Goal: Transaction & Acquisition: Purchase product/service

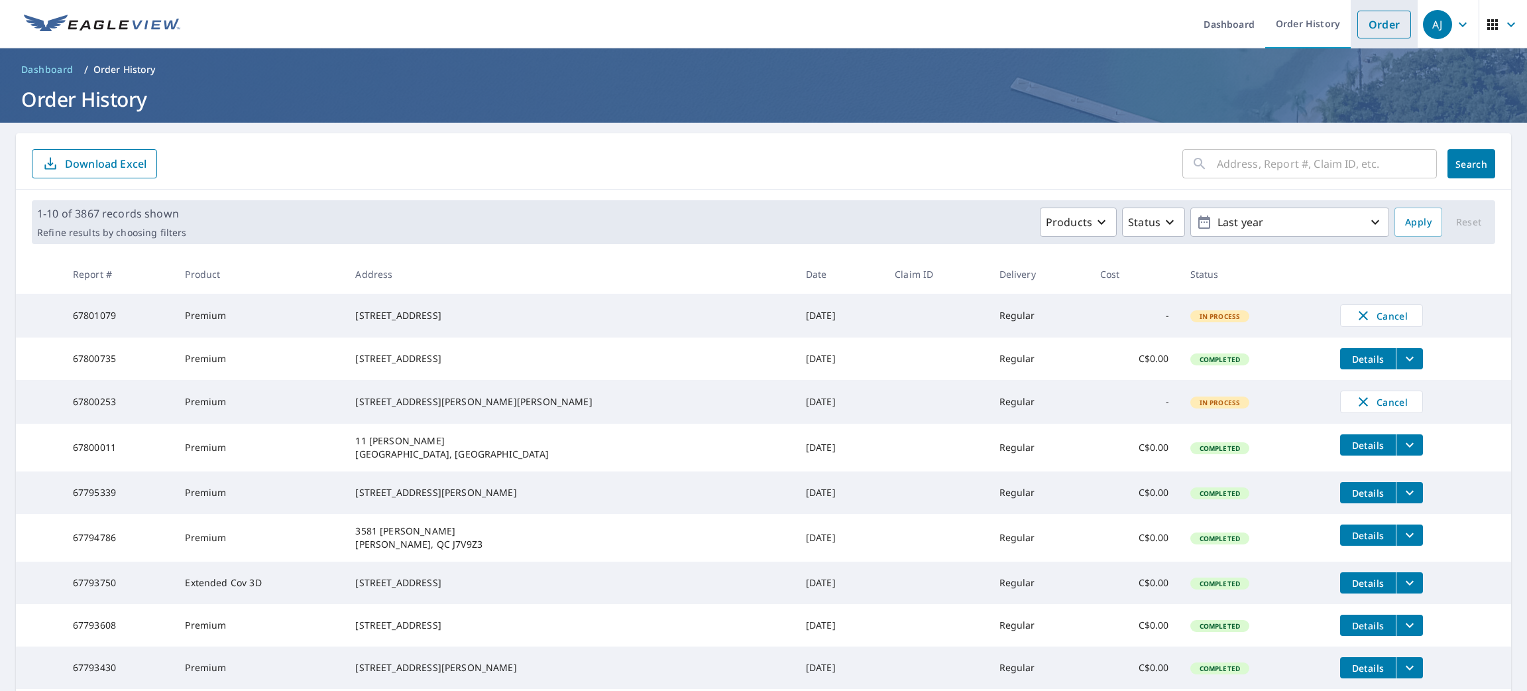
click at [1357, 23] on link "Order" at bounding box center [1384, 25] width 54 height 28
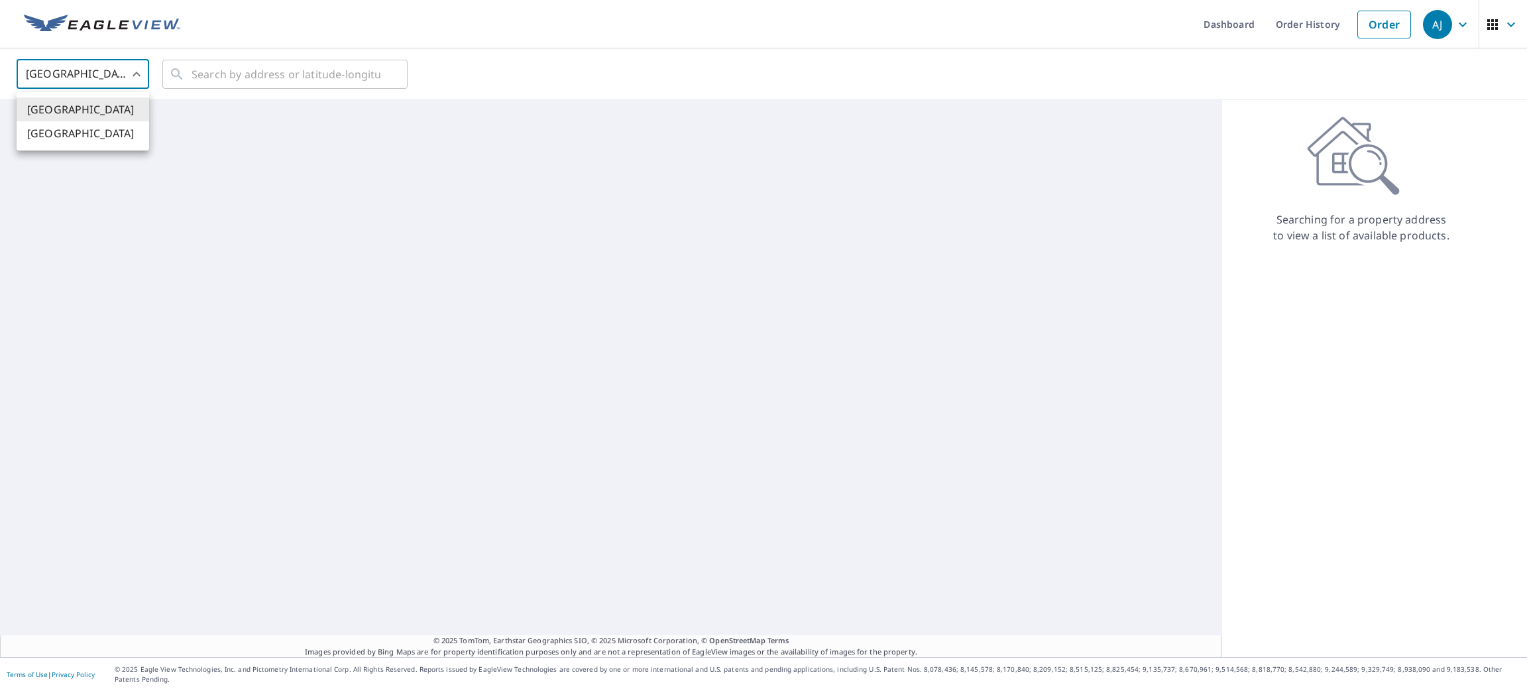
click at [104, 66] on body "[PERSON_NAME] [PERSON_NAME] Dashboard Order History Order AJ United States [GEO…" at bounding box center [763, 345] width 1527 height 691
click at [85, 125] on li "[GEOGRAPHIC_DATA]" at bounding box center [83, 133] width 133 height 24
type input "CA"
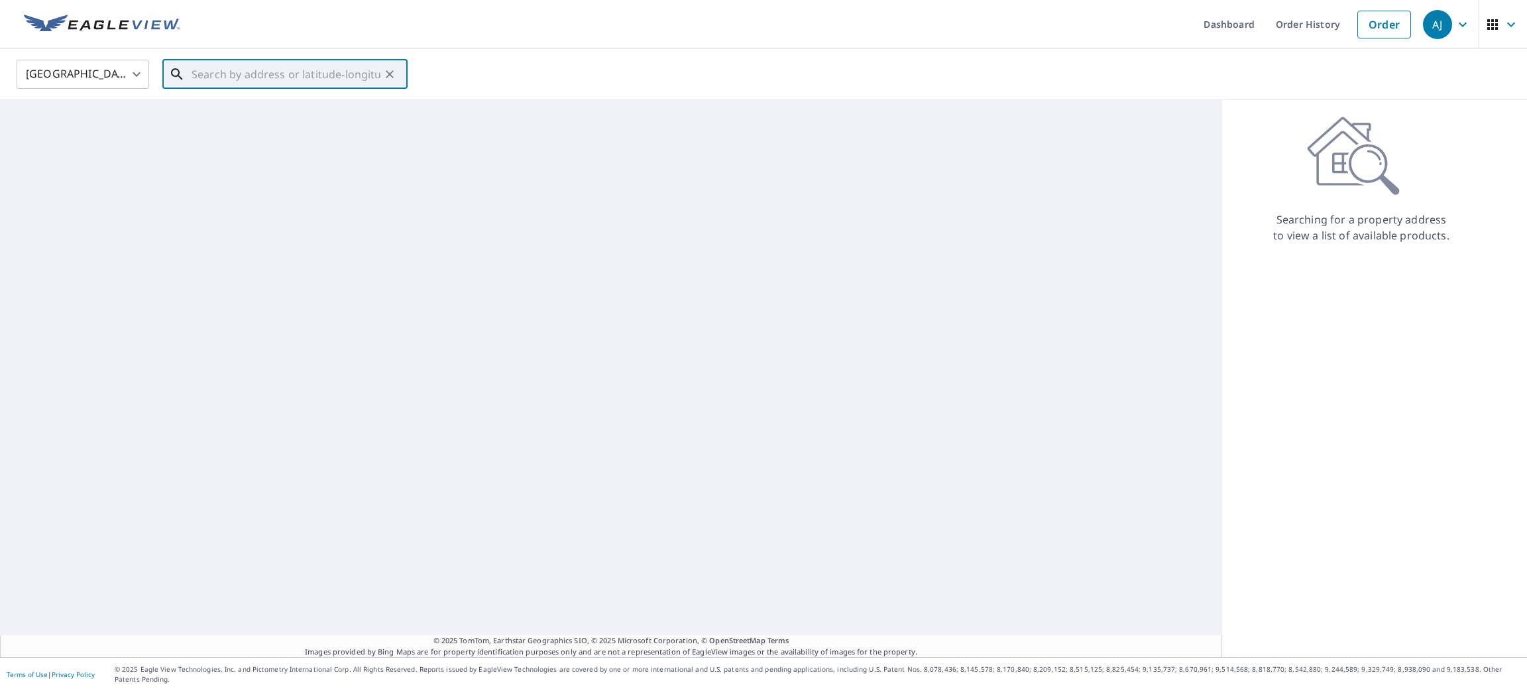
click at [247, 65] on input "text" at bounding box center [286, 74] width 189 height 37
paste input "[STREET_ADDRESS]"
click at [264, 110] on span "[STREET_ADDRESS][PERSON_NAME]" at bounding box center [293, 113] width 208 height 16
type input "[STREET_ADDRESS][PERSON_NAME]"
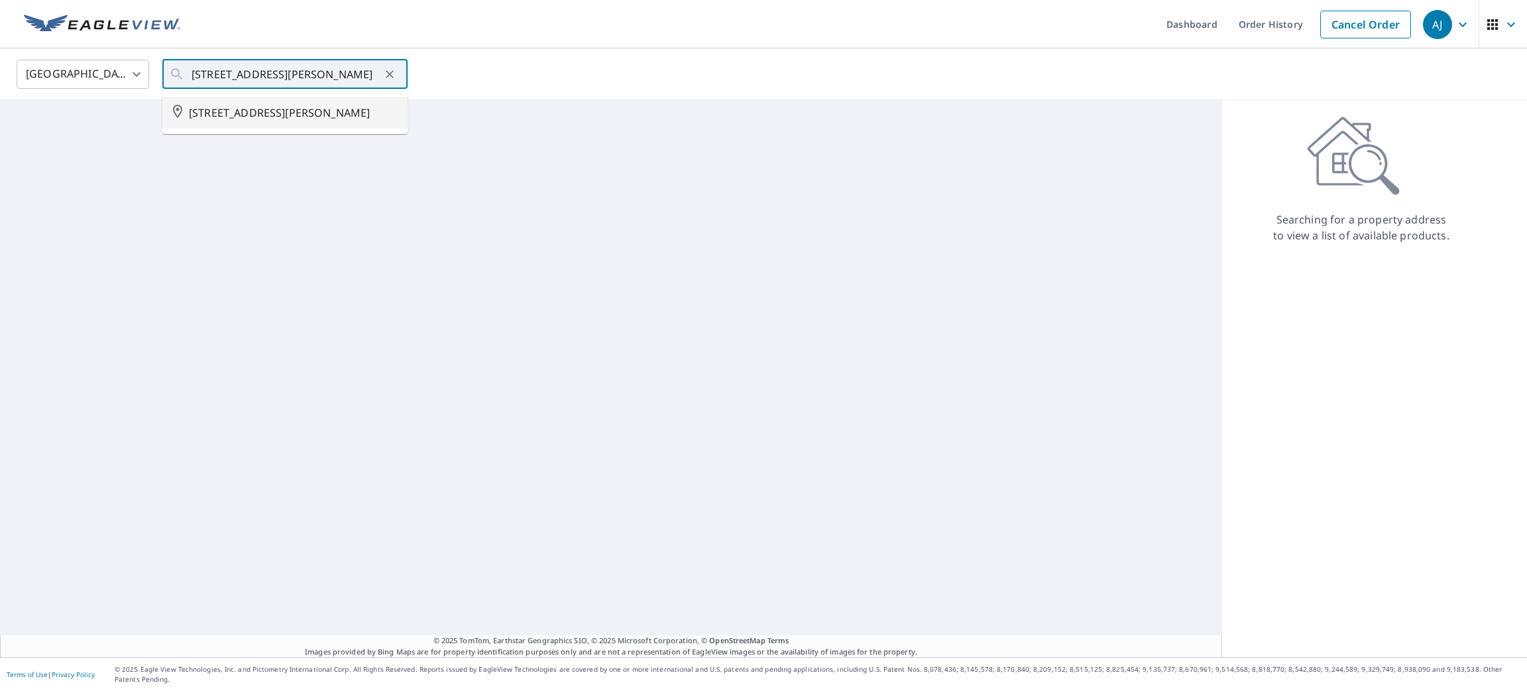
scroll to position [0, 0]
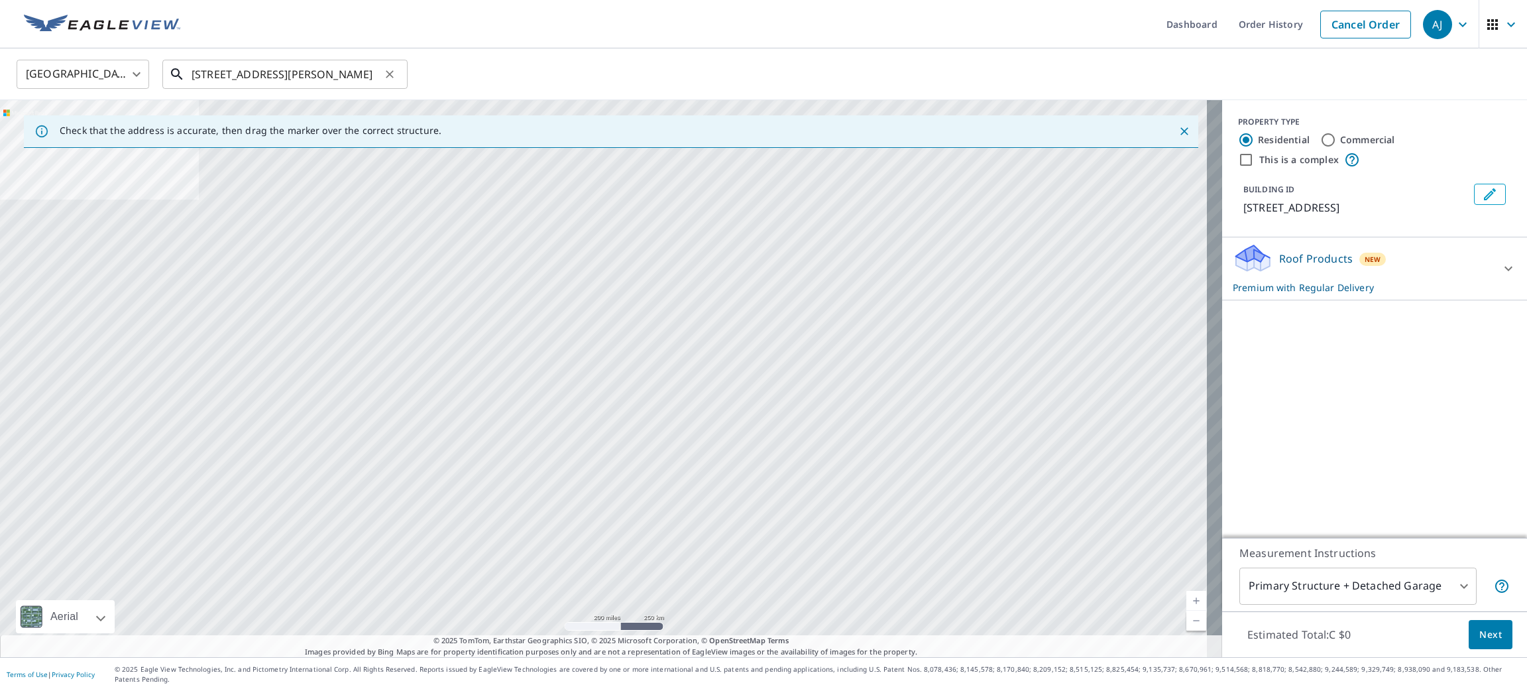
click at [308, 71] on input "[STREET_ADDRESS][PERSON_NAME]" at bounding box center [286, 74] width 189 height 37
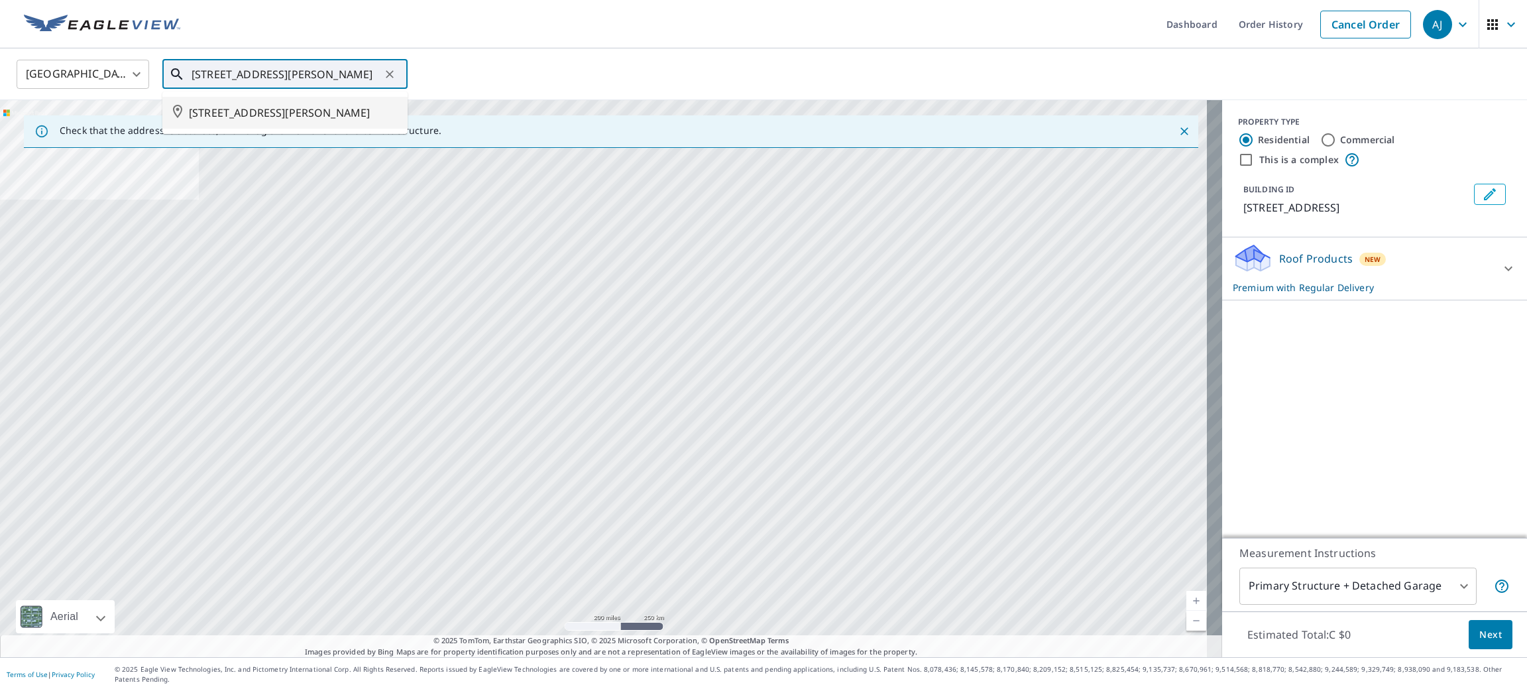
click at [302, 109] on span "[STREET_ADDRESS][PERSON_NAME]" at bounding box center [293, 113] width 208 height 16
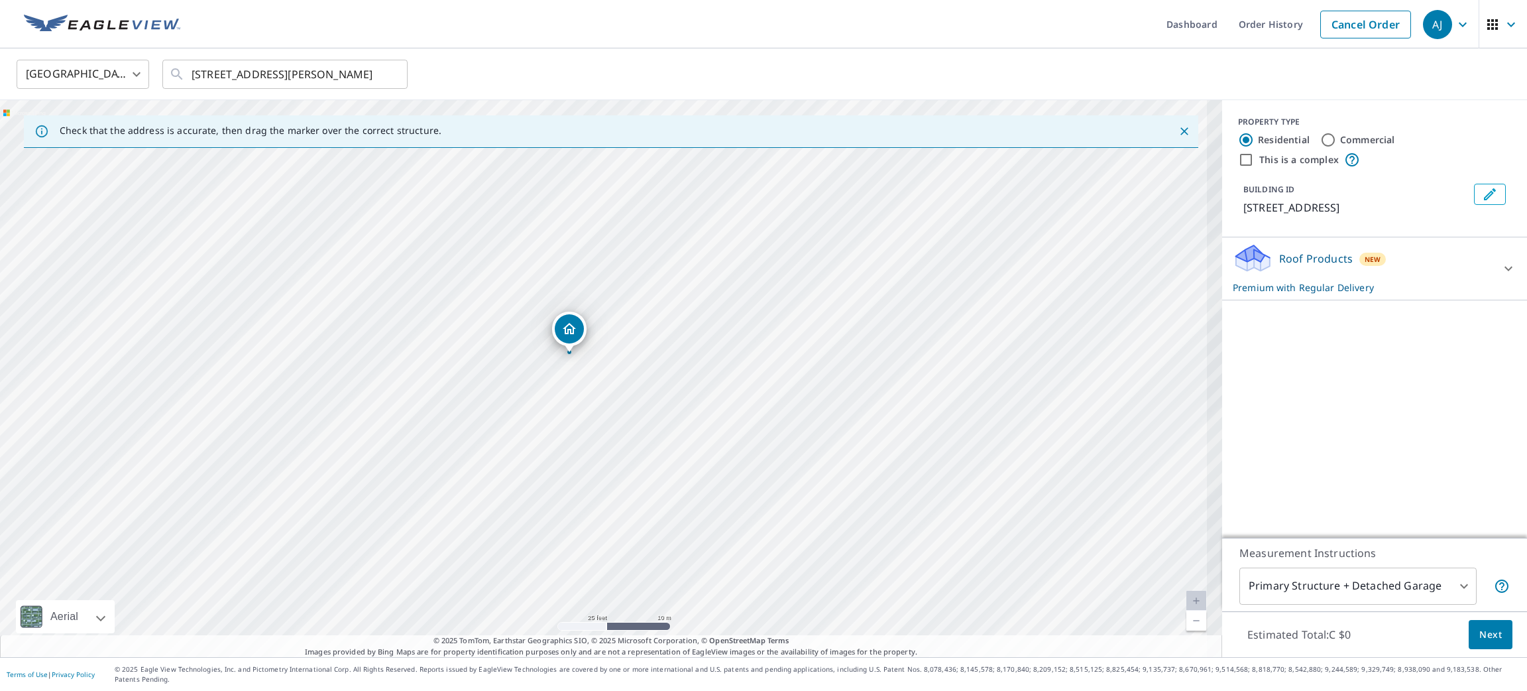
drag, startPoint x: 697, startPoint y: 366, endPoint x: 714, endPoint y: 403, distance: 41.2
click at [714, 403] on div "[STREET_ADDRESS][PERSON_NAME]" at bounding box center [611, 378] width 1222 height 557
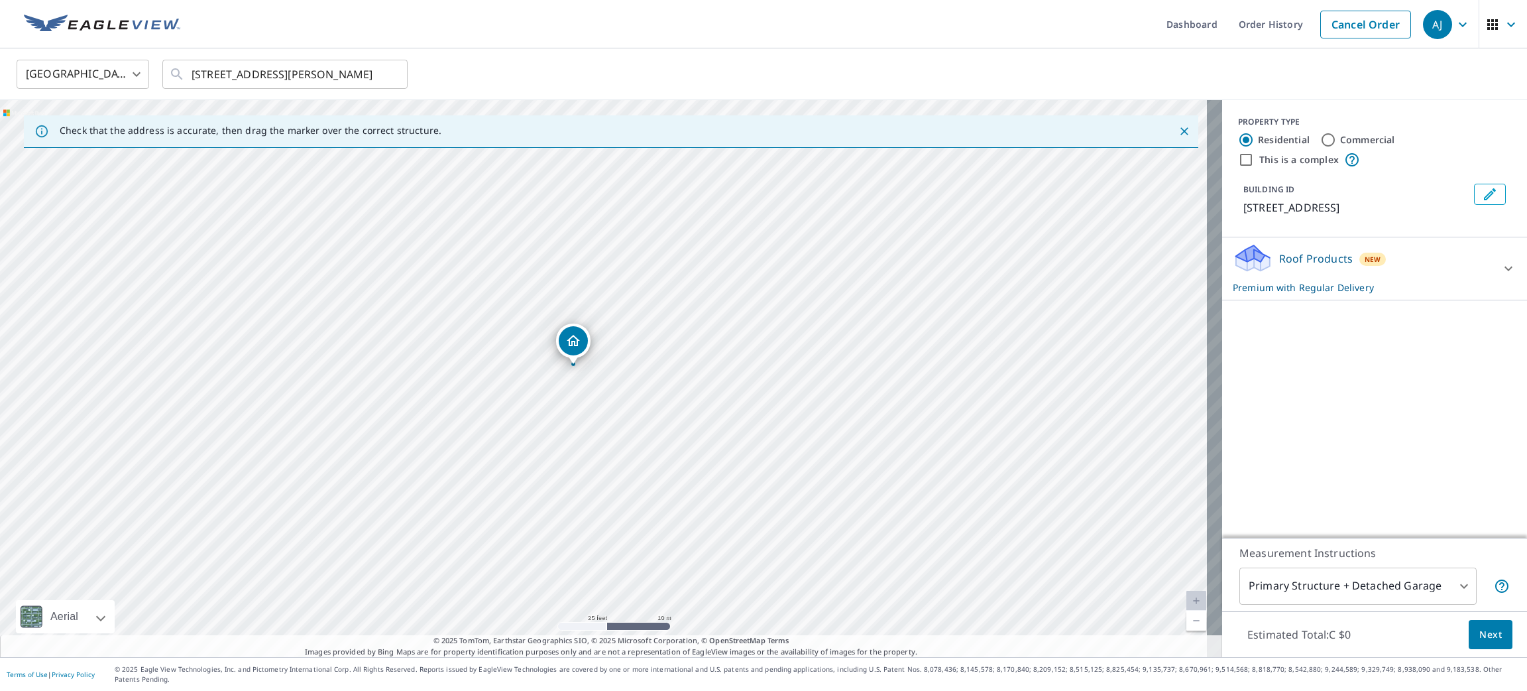
click at [1489, 638] on button "Next" at bounding box center [1491, 635] width 44 height 30
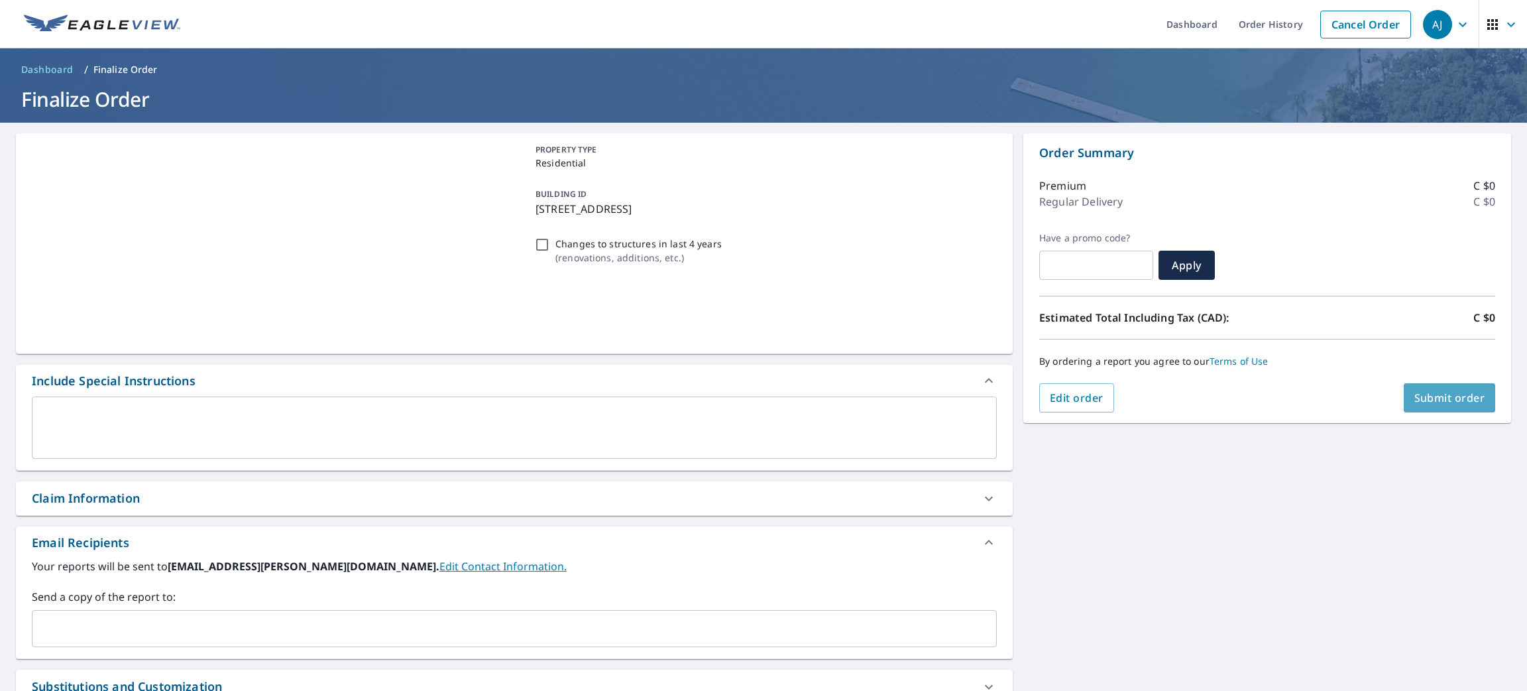
click at [1432, 396] on span "Submit order" at bounding box center [1449, 397] width 71 height 15
checkbox input "true"
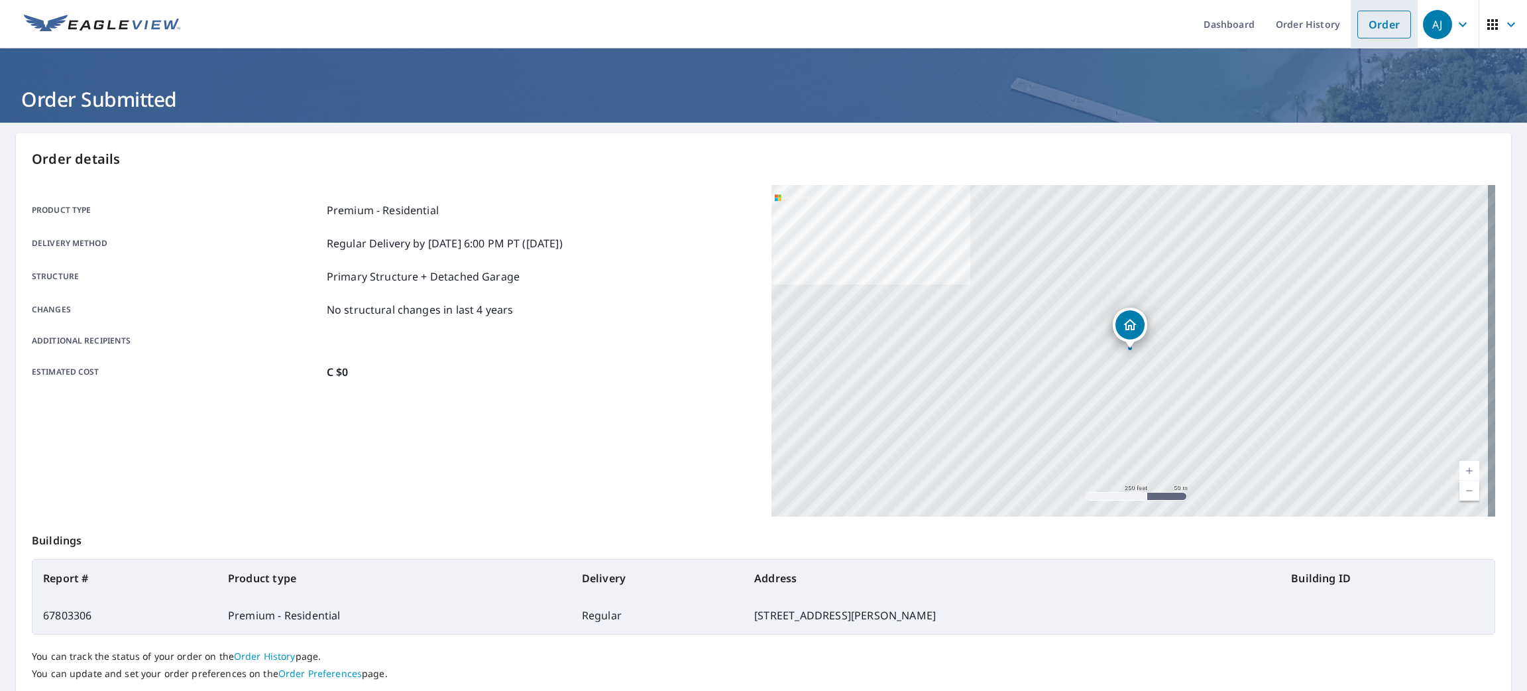
click at [1369, 30] on link "Order" at bounding box center [1384, 25] width 54 height 28
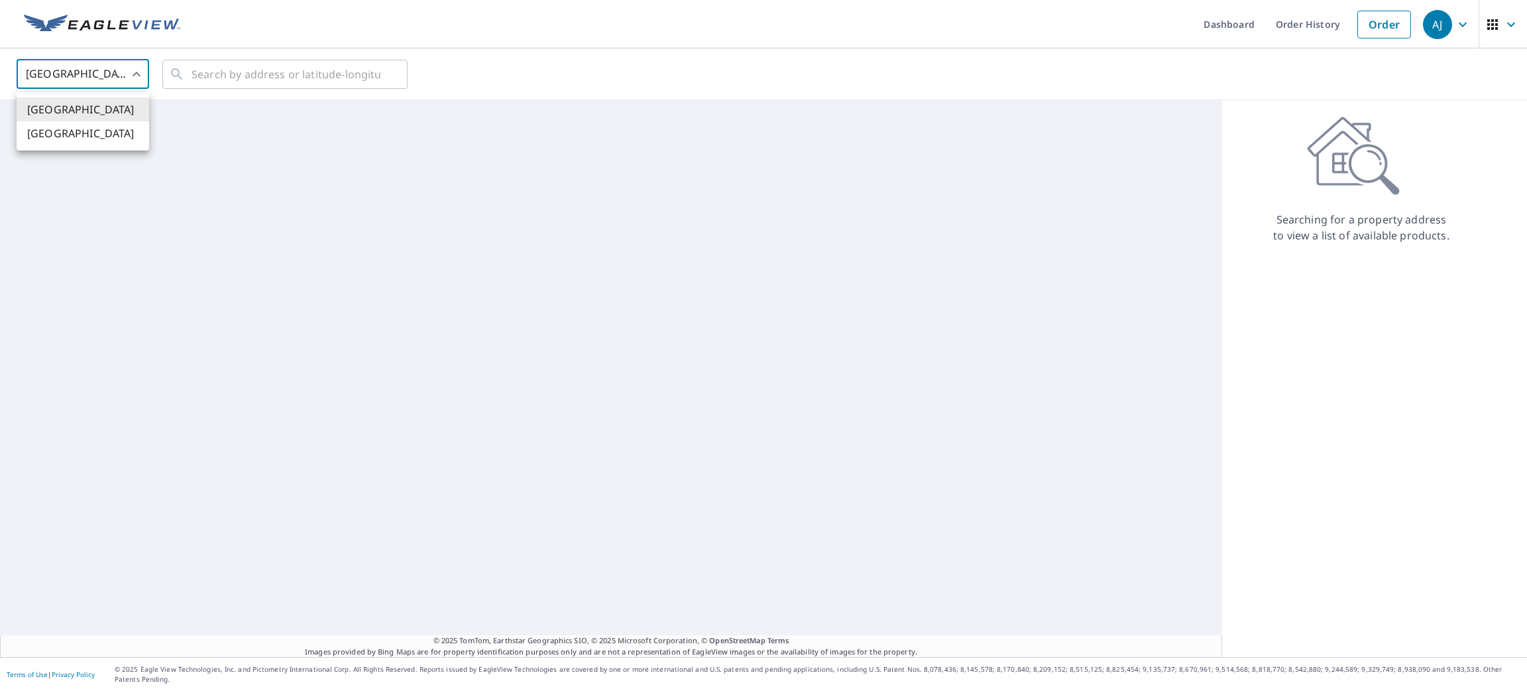
click at [113, 70] on body "[PERSON_NAME] [PERSON_NAME] Dashboard Order History Order AJ United States [GEO…" at bounding box center [763, 345] width 1527 height 691
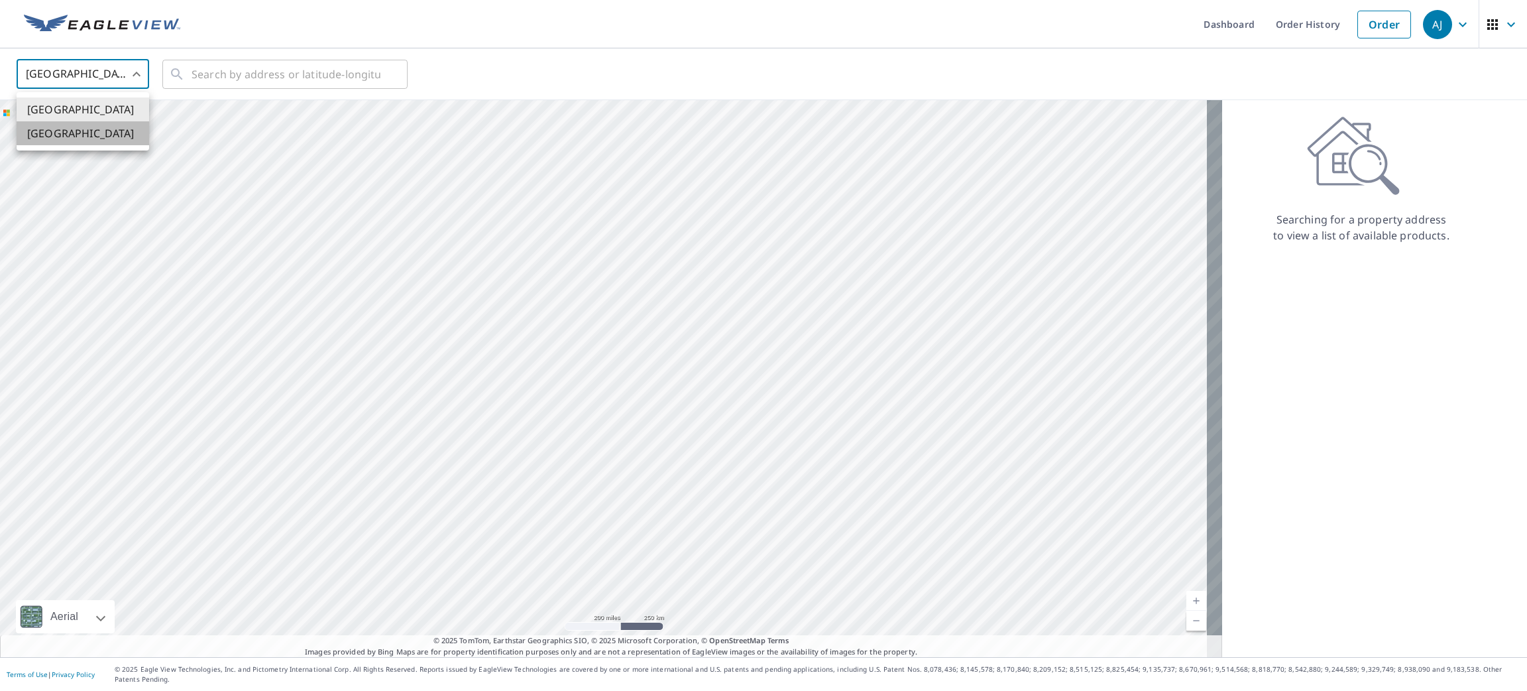
click at [100, 133] on li "[GEOGRAPHIC_DATA]" at bounding box center [83, 133] width 133 height 24
type input "CA"
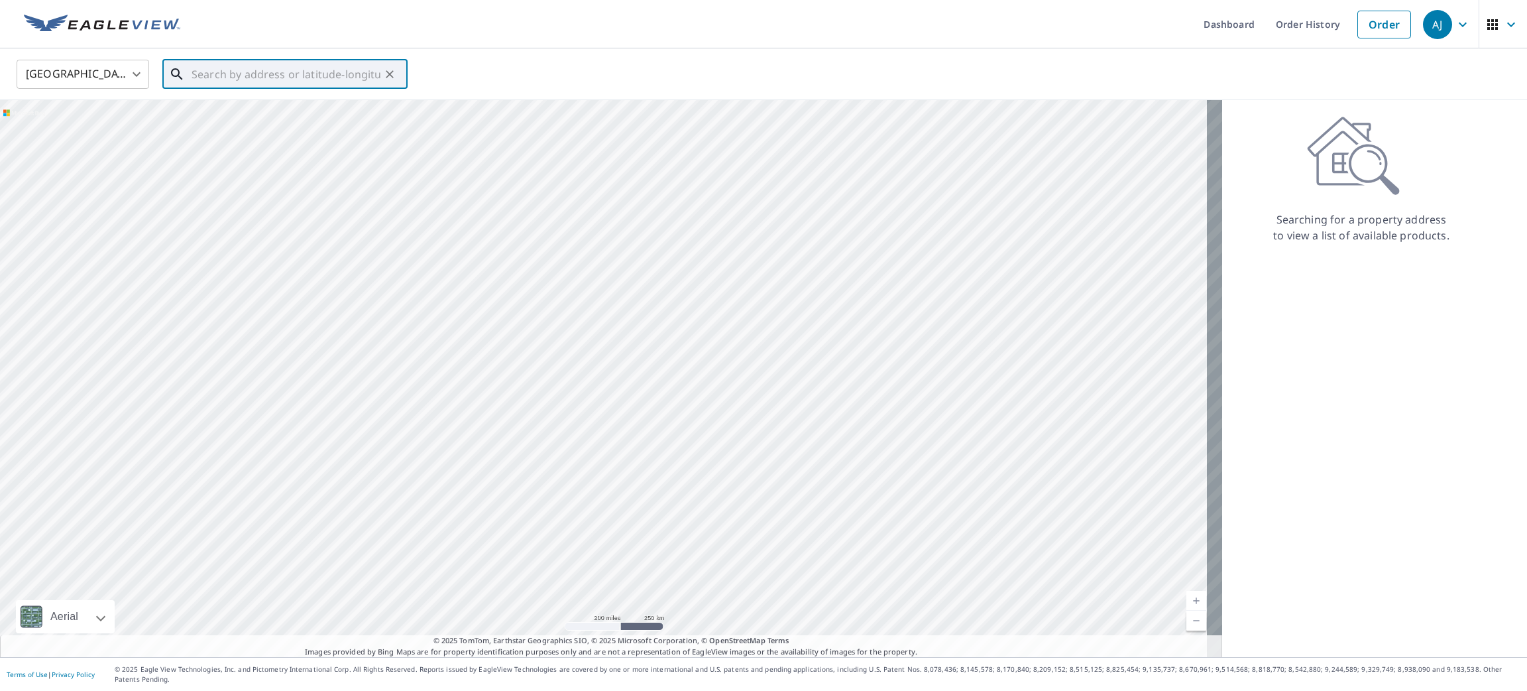
click at [278, 72] on input "text" at bounding box center [286, 74] width 189 height 37
paste input "[STREET_ADDRESS]"
click at [274, 110] on span "[STREET_ADDRESS]" at bounding box center [293, 113] width 208 height 16
type input "[STREET_ADDRESS]"
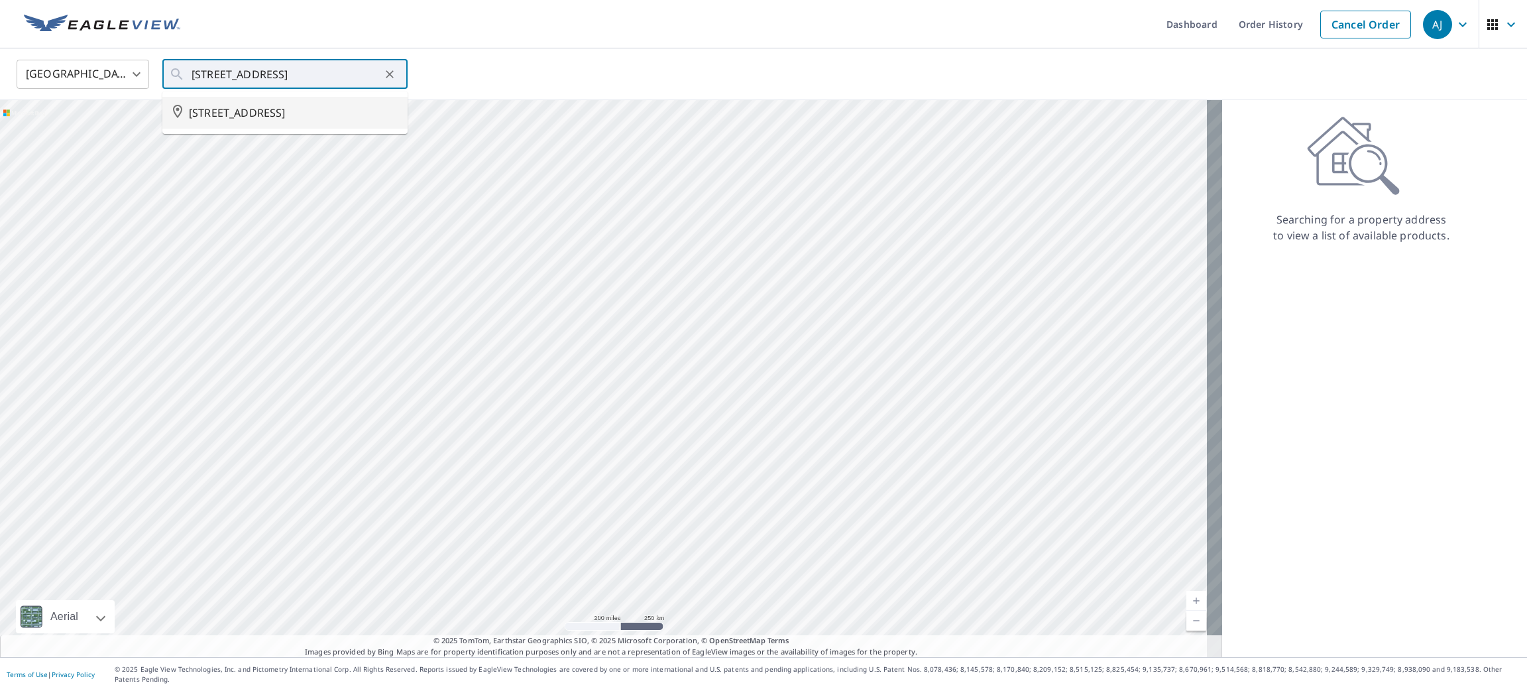
scroll to position [0, 0]
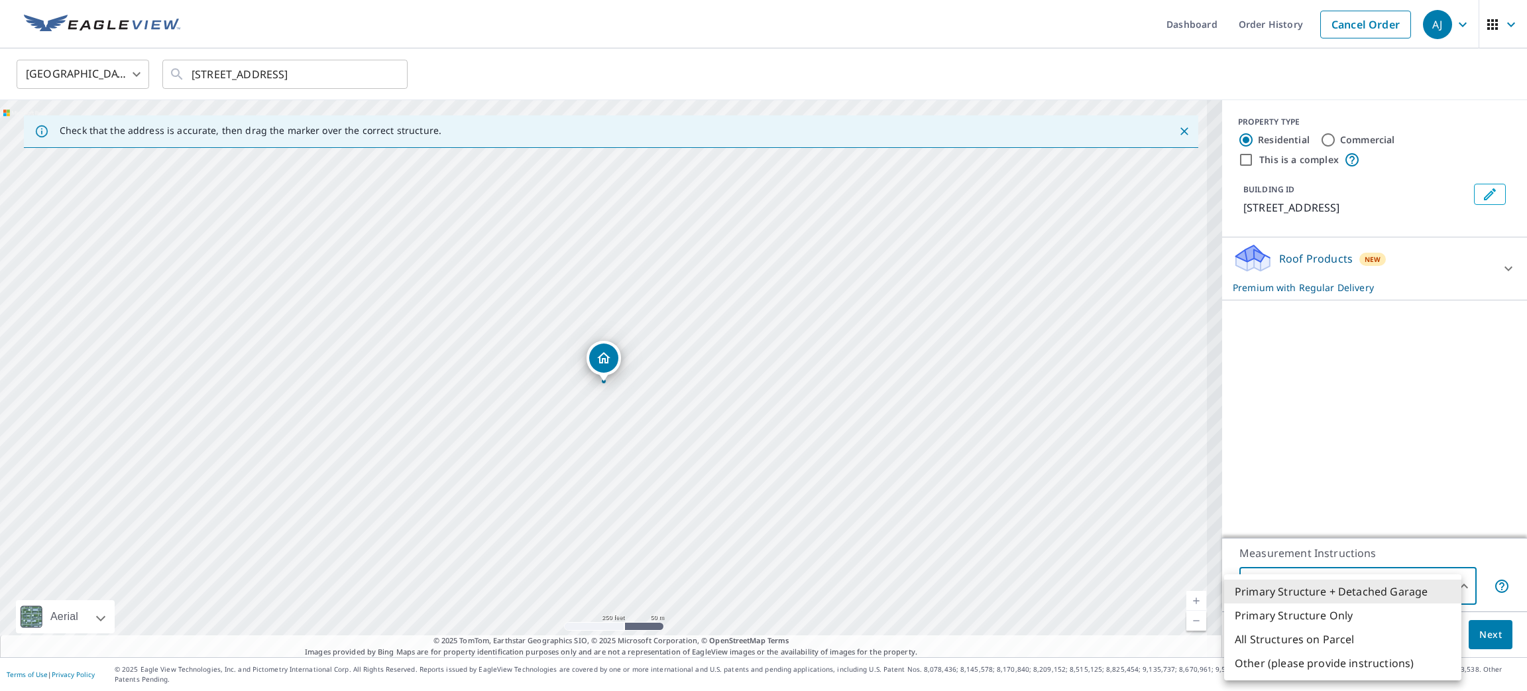
click at [1385, 603] on body "[PERSON_NAME] [PERSON_NAME] Dashboard Order History Cancel Order AJ Canada [GEO…" at bounding box center [763, 345] width 1527 height 691
click at [1377, 648] on li "All Structures on Parcel" at bounding box center [1342, 639] width 237 height 24
type input "3"
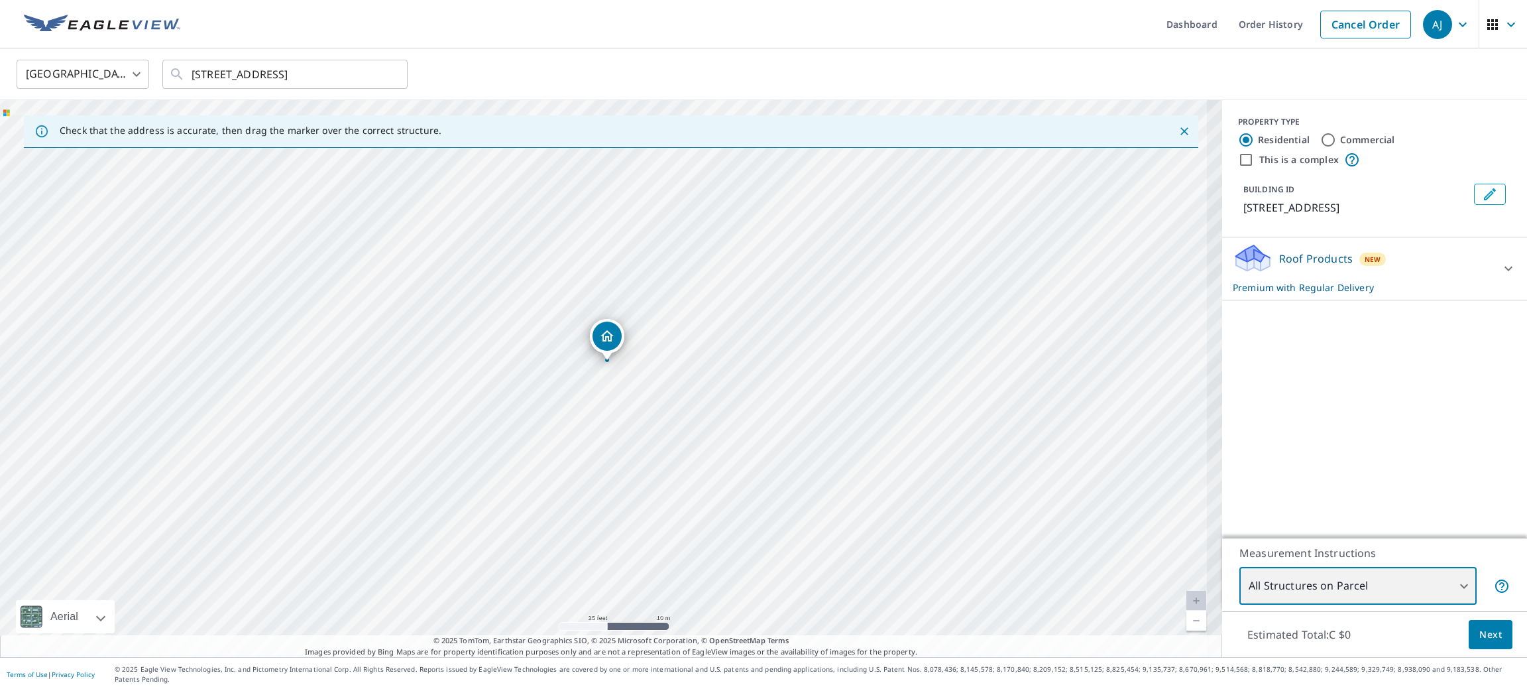
drag, startPoint x: 524, startPoint y: 403, endPoint x: 411, endPoint y: 393, distance: 113.1
click at [411, 393] on div "[STREET_ADDRESS]" at bounding box center [611, 378] width 1222 height 557
click at [1479, 643] on span "Next" at bounding box center [1490, 634] width 23 height 17
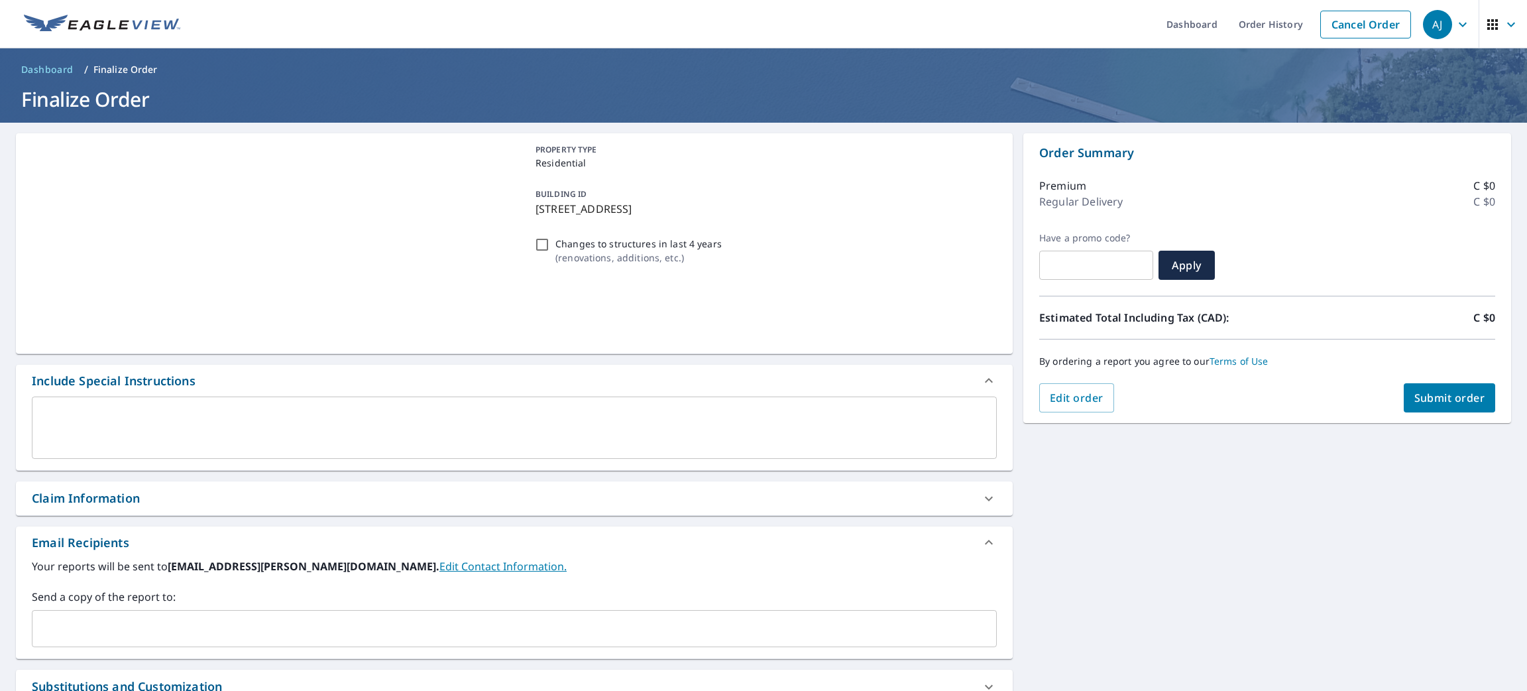
click at [1414, 402] on span "Submit order" at bounding box center [1449, 397] width 71 height 15
checkbox input "true"
